Goal: Information Seeking & Learning: Check status

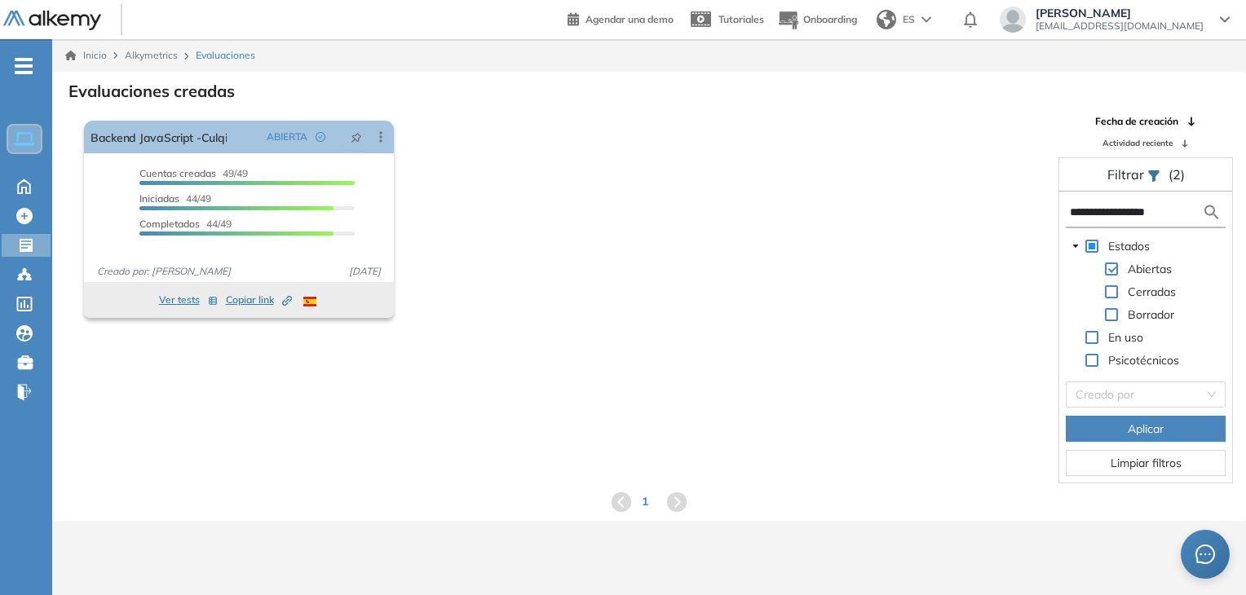
drag, startPoint x: 1176, startPoint y: 216, endPoint x: 929, endPoint y: 236, distance: 247.9
click at [929, 236] on div "**********" at bounding box center [649, 298] width 1192 height 369
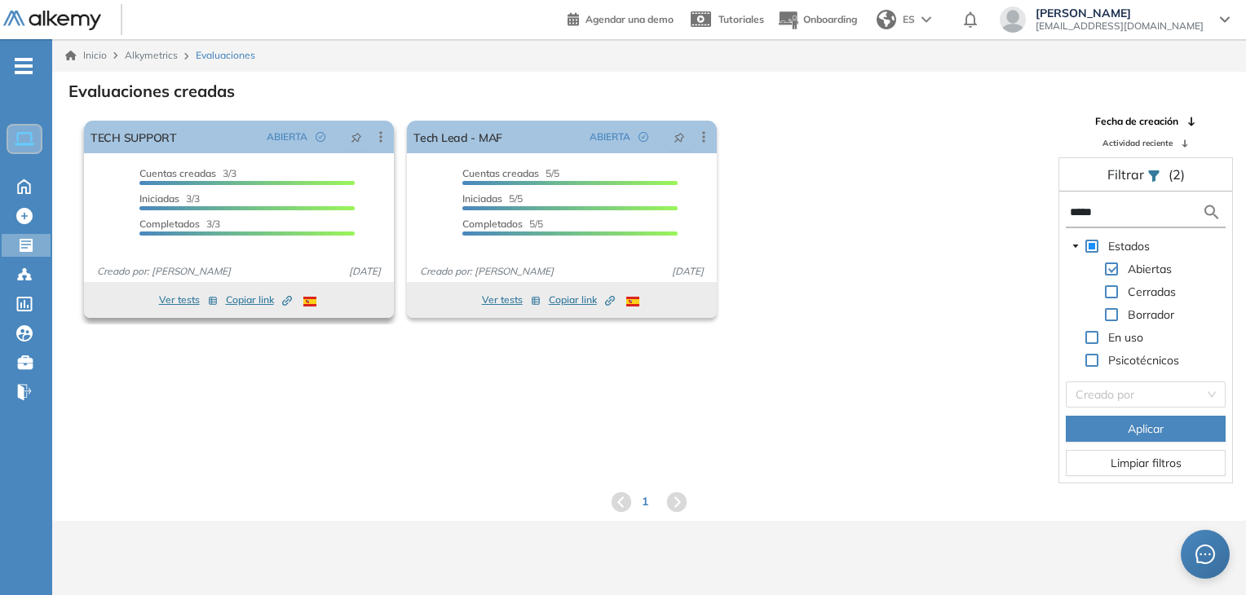
type input "****"
click at [170, 300] on button "Ver tests" at bounding box center [188, 300] width 59 height 20
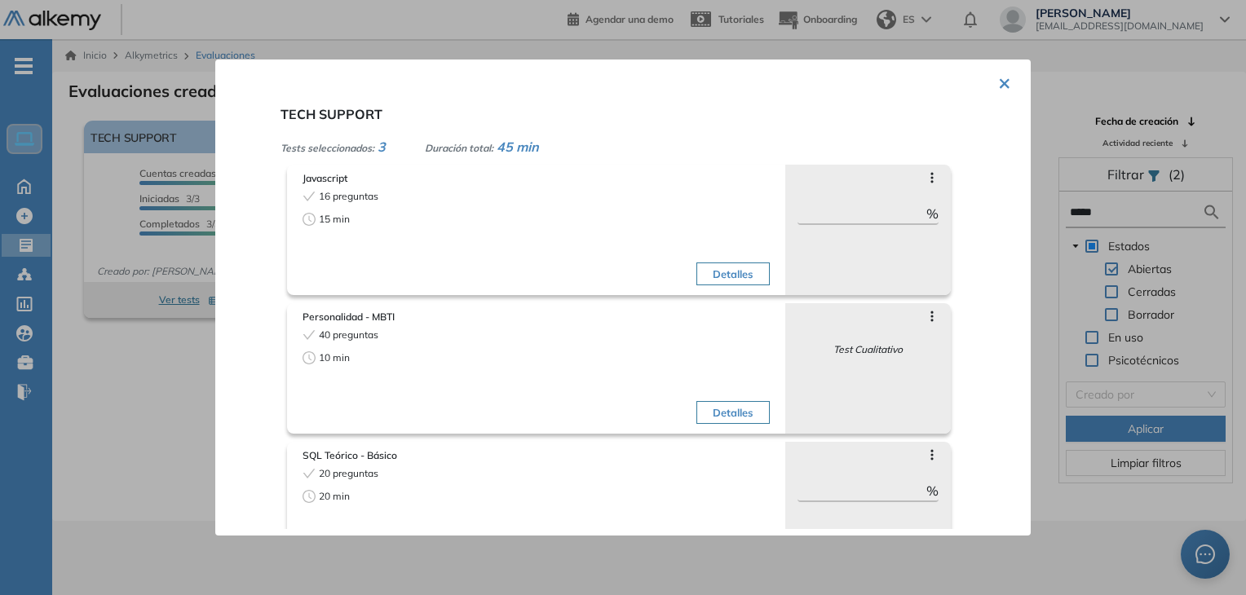
click at [1010, 79] on div "× TECH SUPPORT Tests seleccionados: 3 Duración total: 45 min Javascript 16 preg…" at bounding box center [622, 298] width 815 height 476
click at [163, 135] on div at bounding box center [623, 297] width 1246 height 595
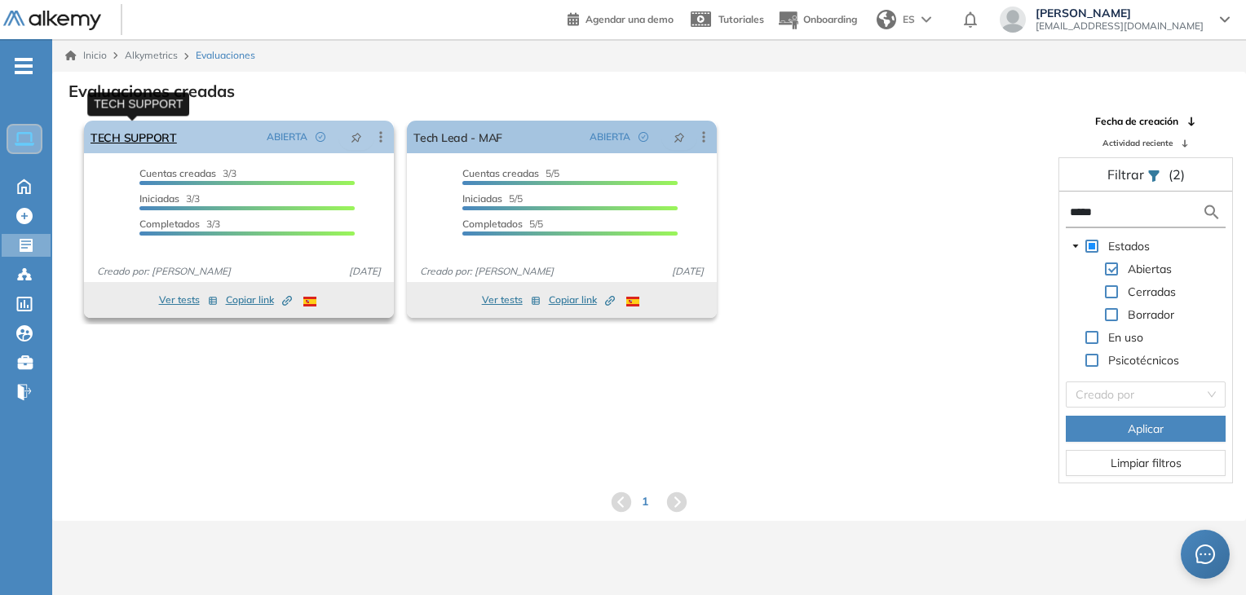
click at [160, 141] on link "TECH SUPPORT" at bounding box center [133, 137] width 86 height 33
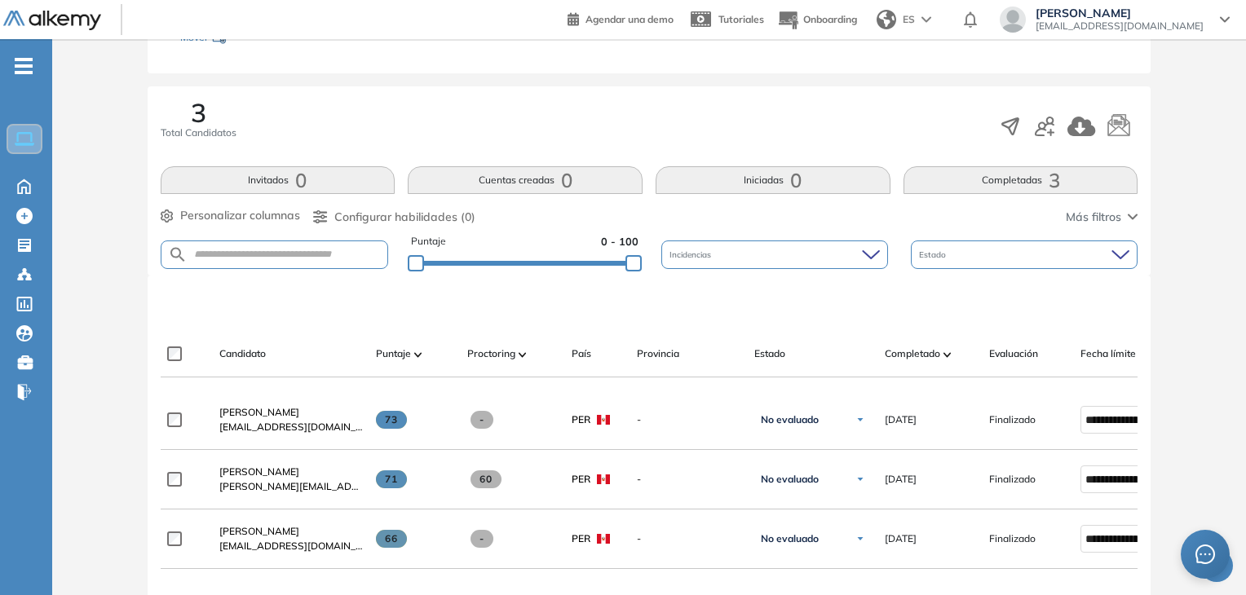
scroll to position [252, 0]
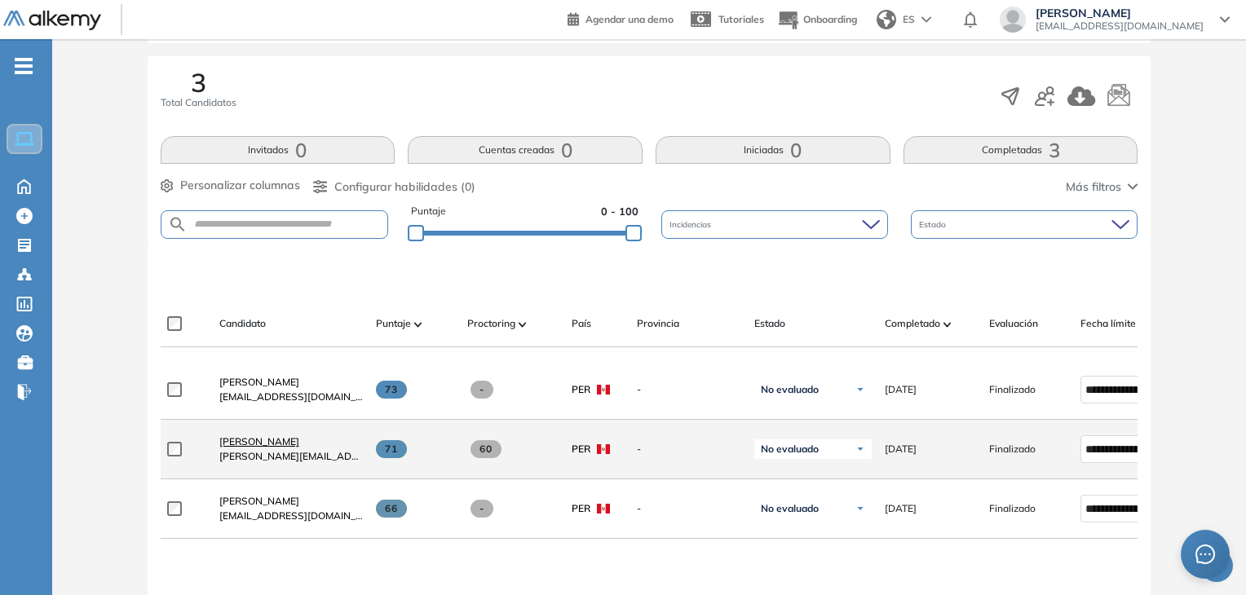
click at [297, 443] on span "[PERSON_NAME]" at bounding box center [259, 441] width 80 height 12
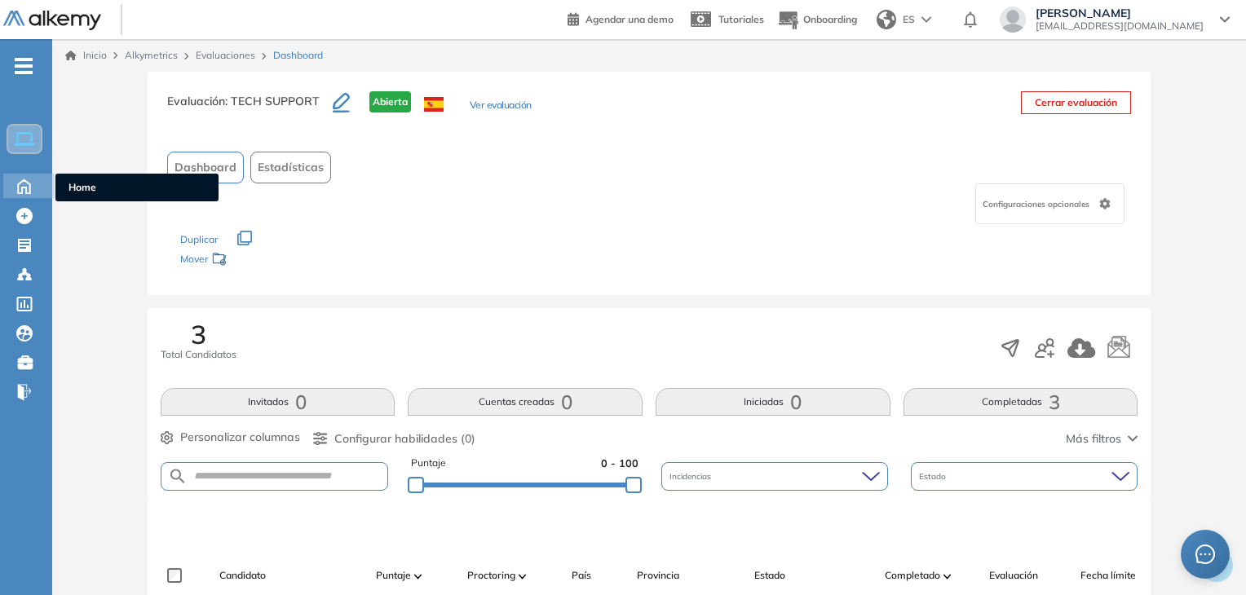
click at [33, 183] on icon at bounding box center [24, 185] width 29 height 20
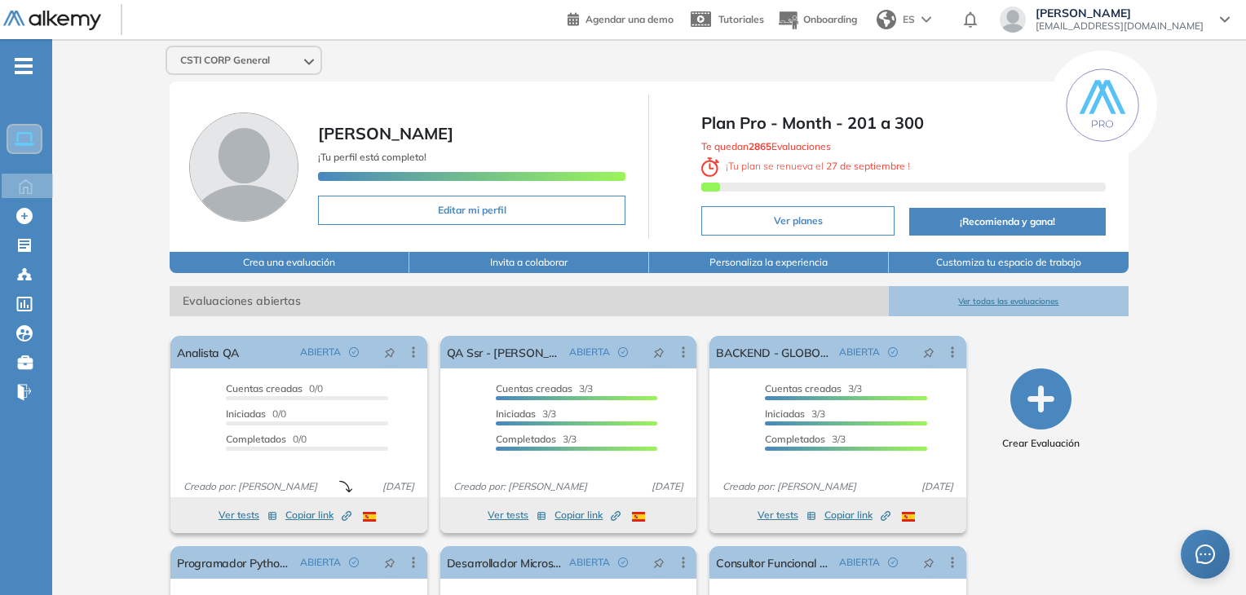
click at [965, 301] on button "Ver todas las evaluaciones" at bounding box center [1009, 301] width 240 height 30
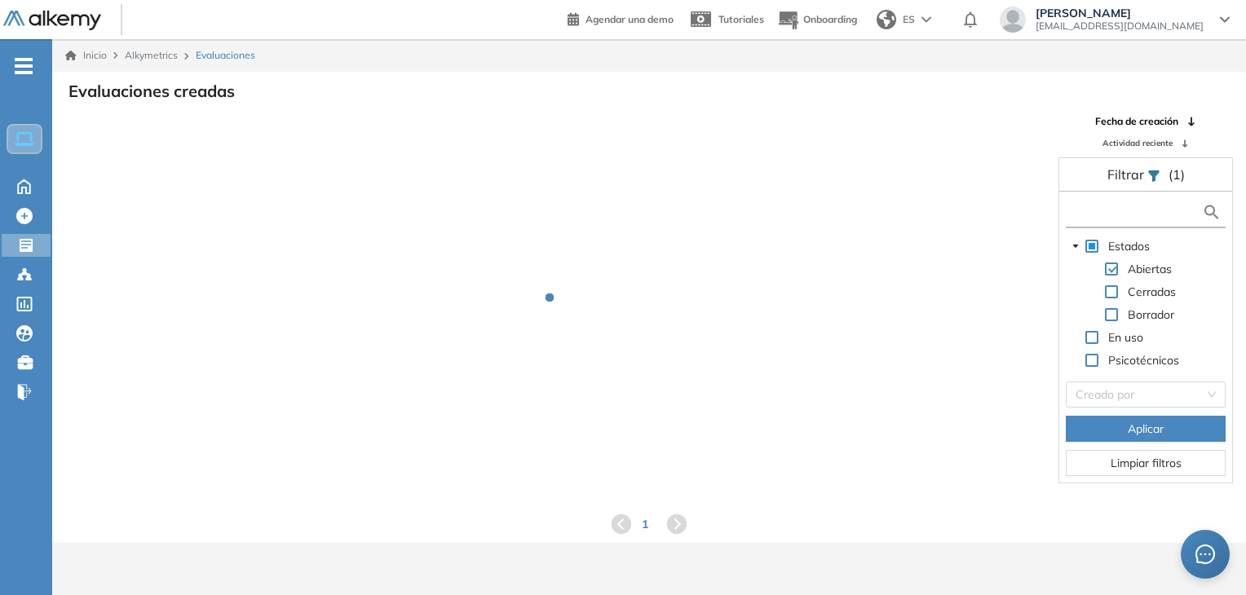
click at [1155, 204] on input "text" at bounding box center [1136, 212] width 132 height 17
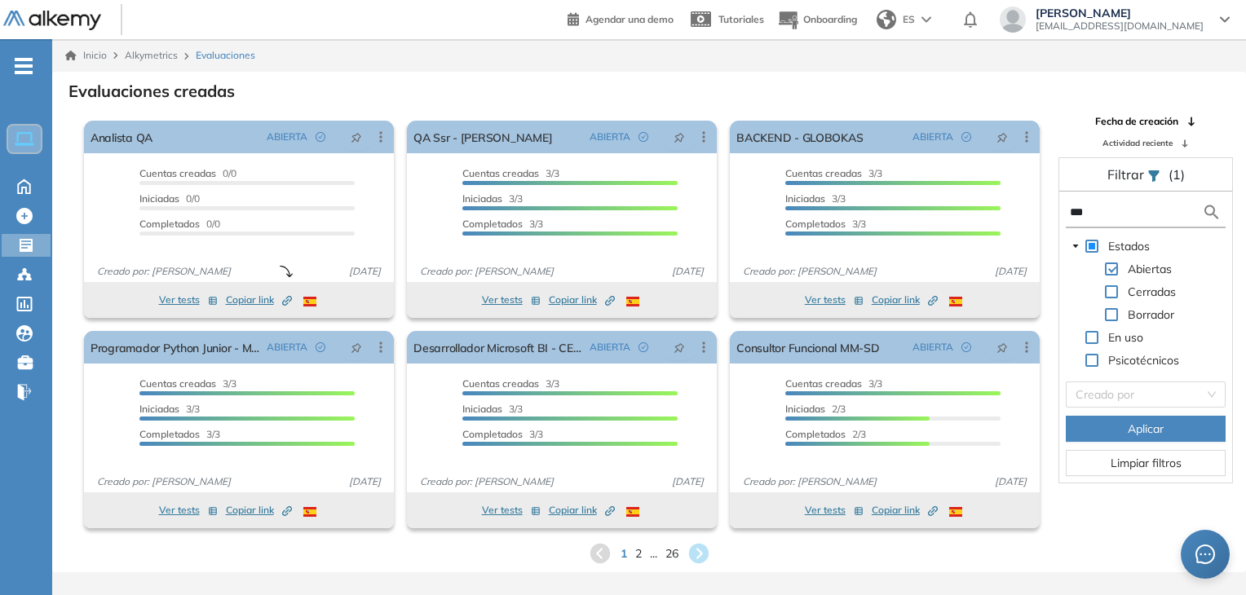
type input "****"
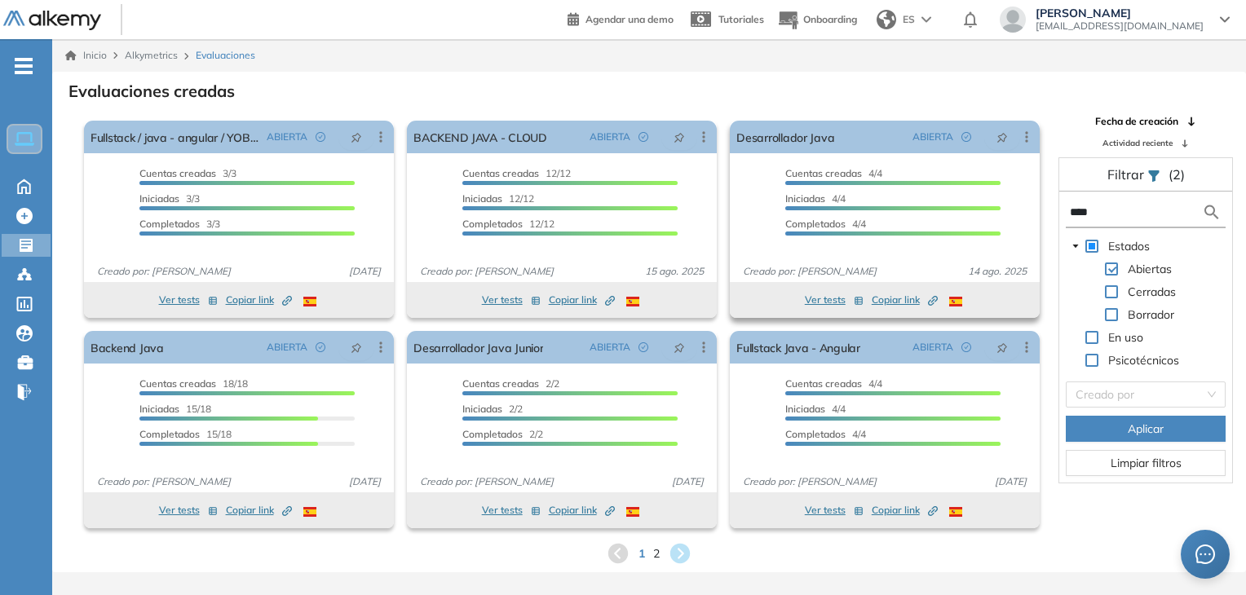
drag, startPoint x: 1145, startPoint y: 219, endPoint x: 949, endPoint y: 225, distance: 195.7
click at [949, 225] on div "El proctoring será activado ¡Importante!: Los usuarios que ya realizaron la eva…" at bounding box center [649, 324] width 1192 height 421
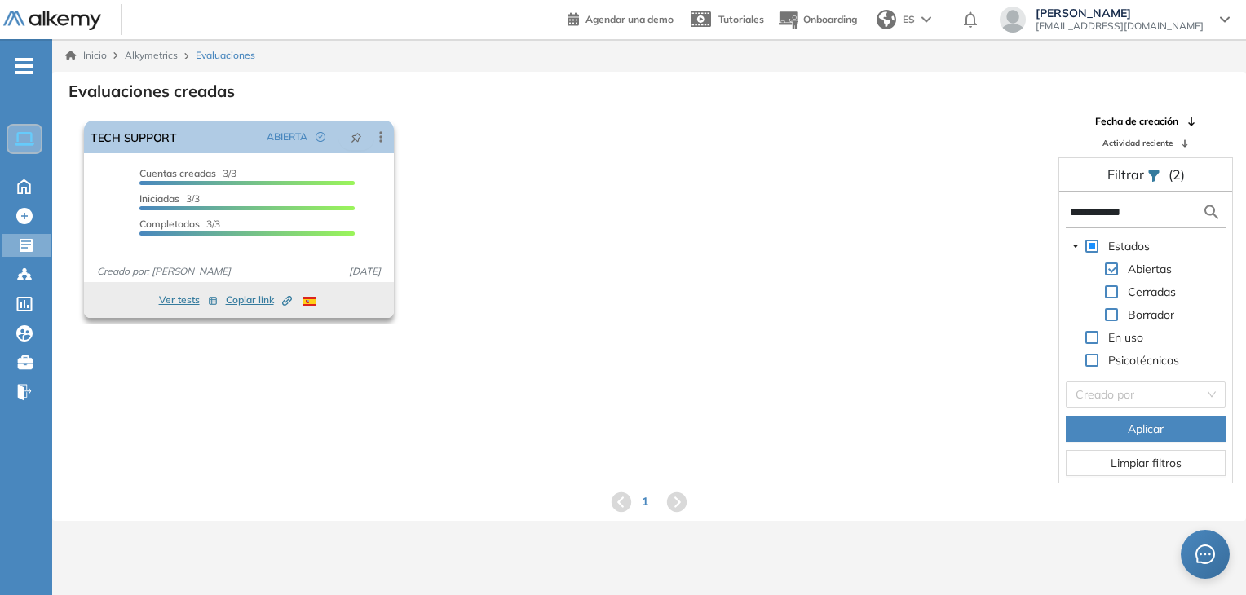
type input "**********"
click at [165, 144] on link "TECH SUPPORT" at bounding box center [133, 137] width 86 height 33
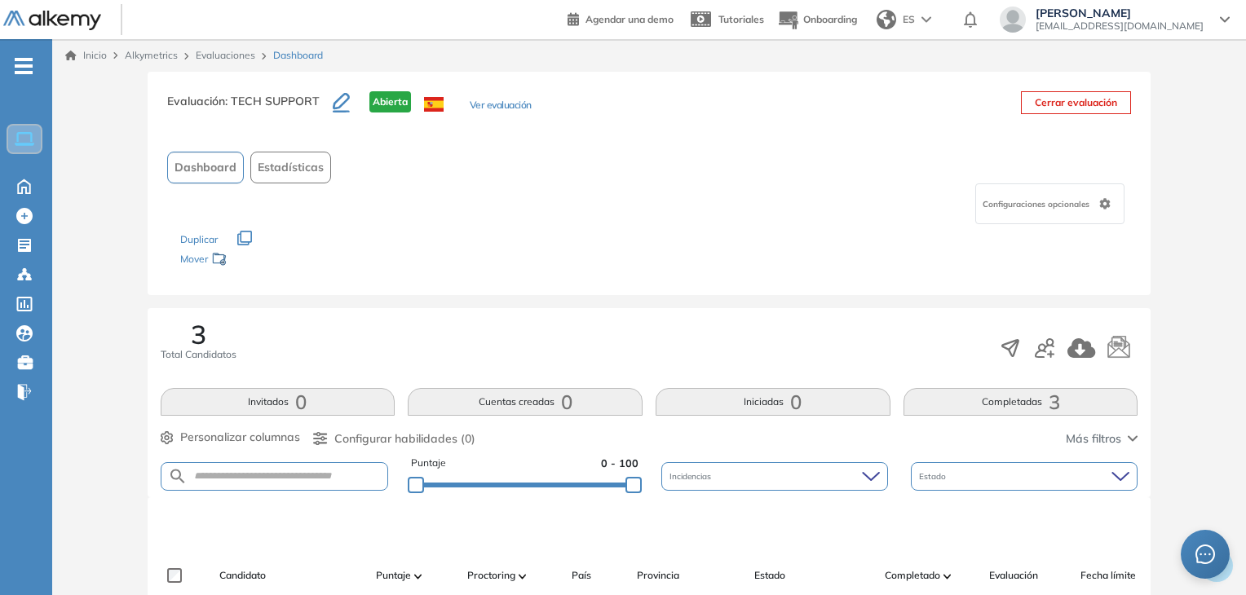
click at [707, 233] on div "Duplicar" at bounding box center [649, 231] width 938 height 15
click at [1010, 352] on icon "button" at bounding box center [1011, 348] width 16 height 16
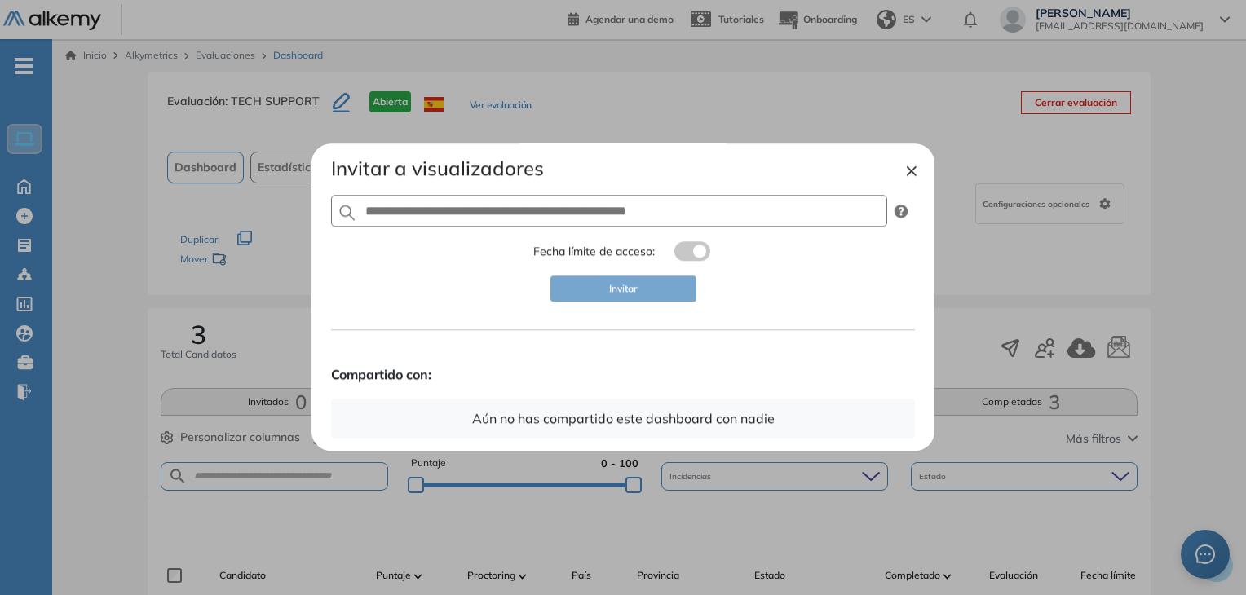
click at [913, 169] on button "×" at bounding box center [911, 170] width 13 height 20
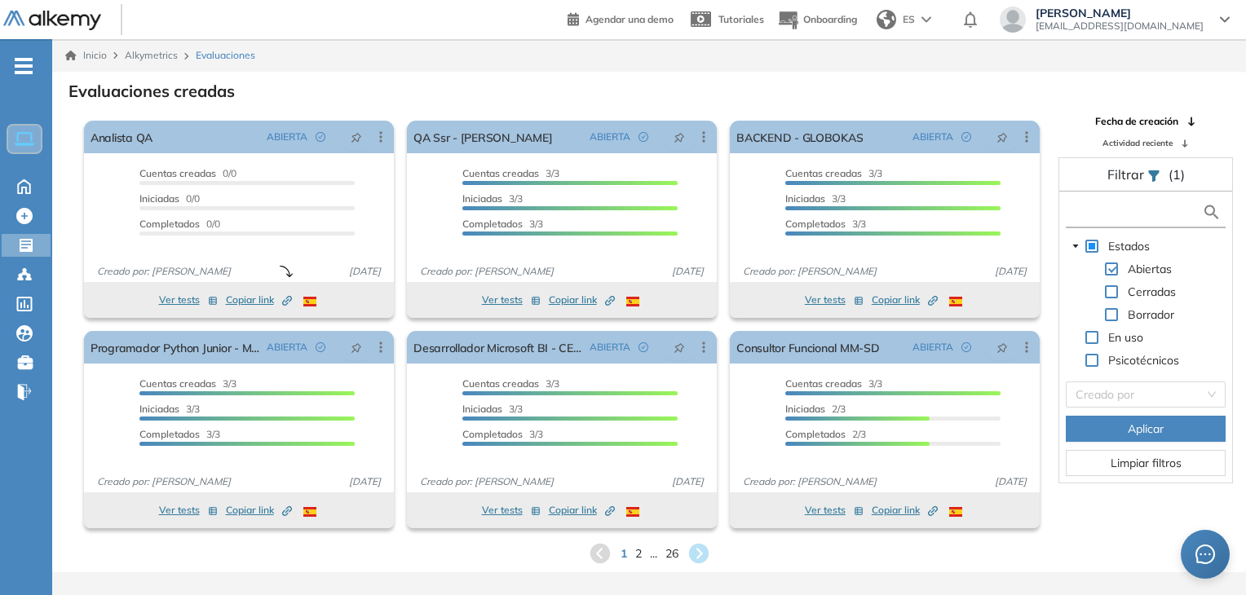
click at [1128, 205] on input "text" at bounding box center [1136, 212] width 132 height 17
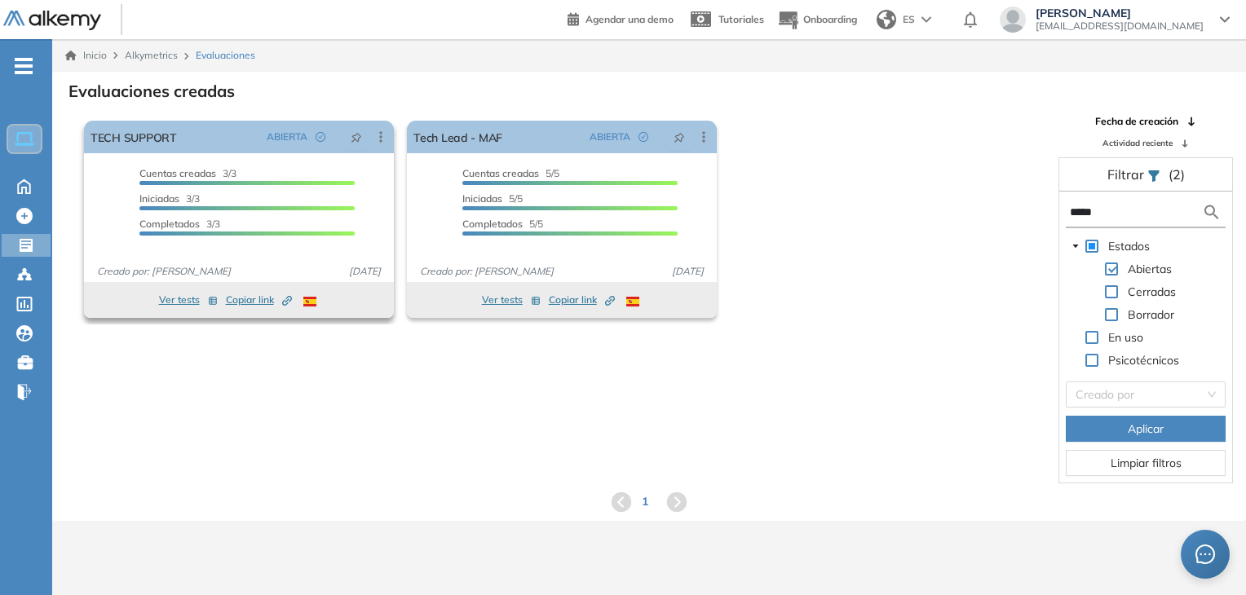
type input "****"
click at [179, 297] on button "Ver tests" at bounding box center [188, 300] width 59 height 20
click at [245, 301] on span "Copiar link Created by potrace 1.16, written by [PERSON_NAME] [DATE]-[DATE]" at bounding box center [259, 300] width 66 height 15
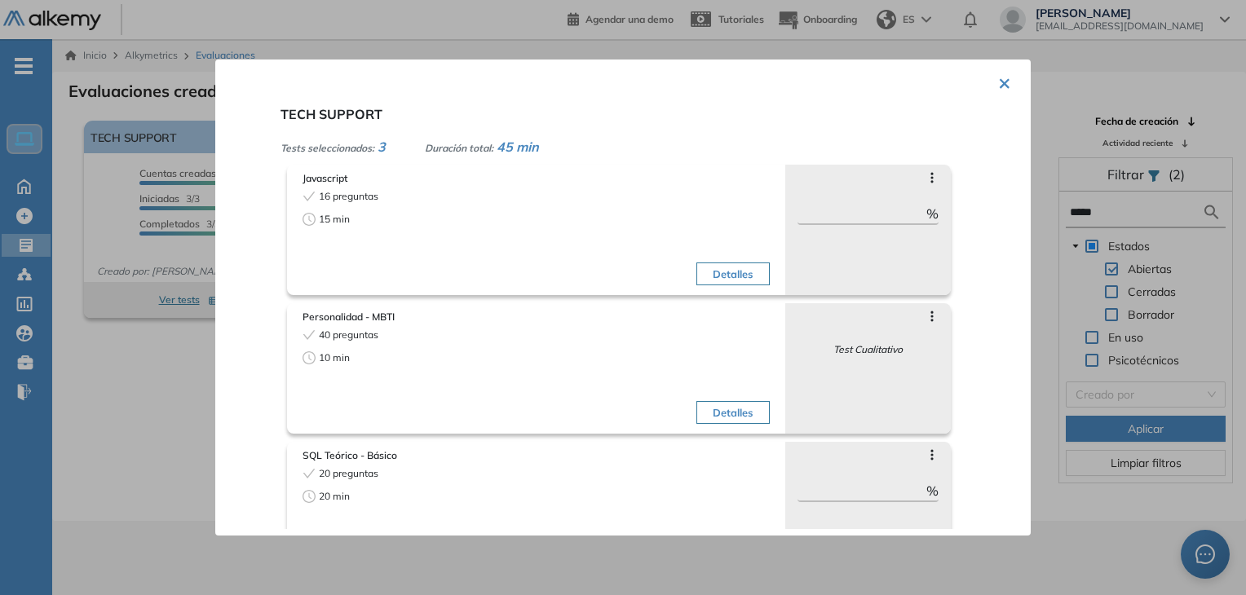
click at [998, 81] on button "×" at bounding box center [1004, 82] width 13 height 32
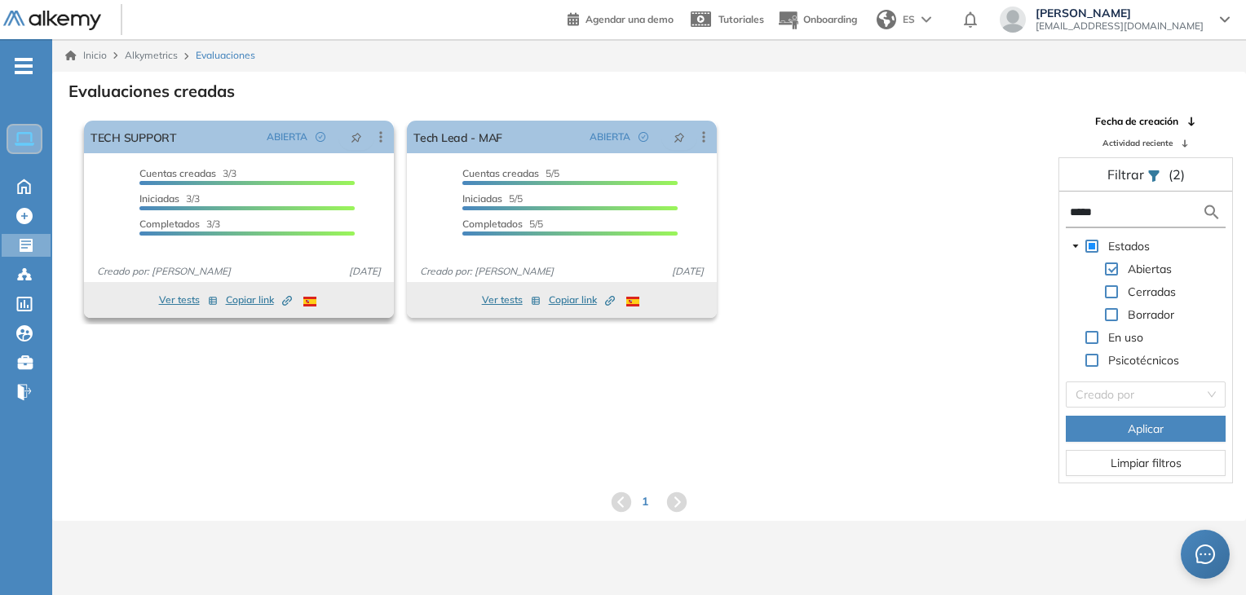
click at [243, 298] on span "Copiar link Created by potrace 1.16, written by [PERSON_NAME] [DATE]-[DATE]" at bounding box center [259, 300] width 66 height 15
